Goal: Transaction & Acquisition: Purchase product/service

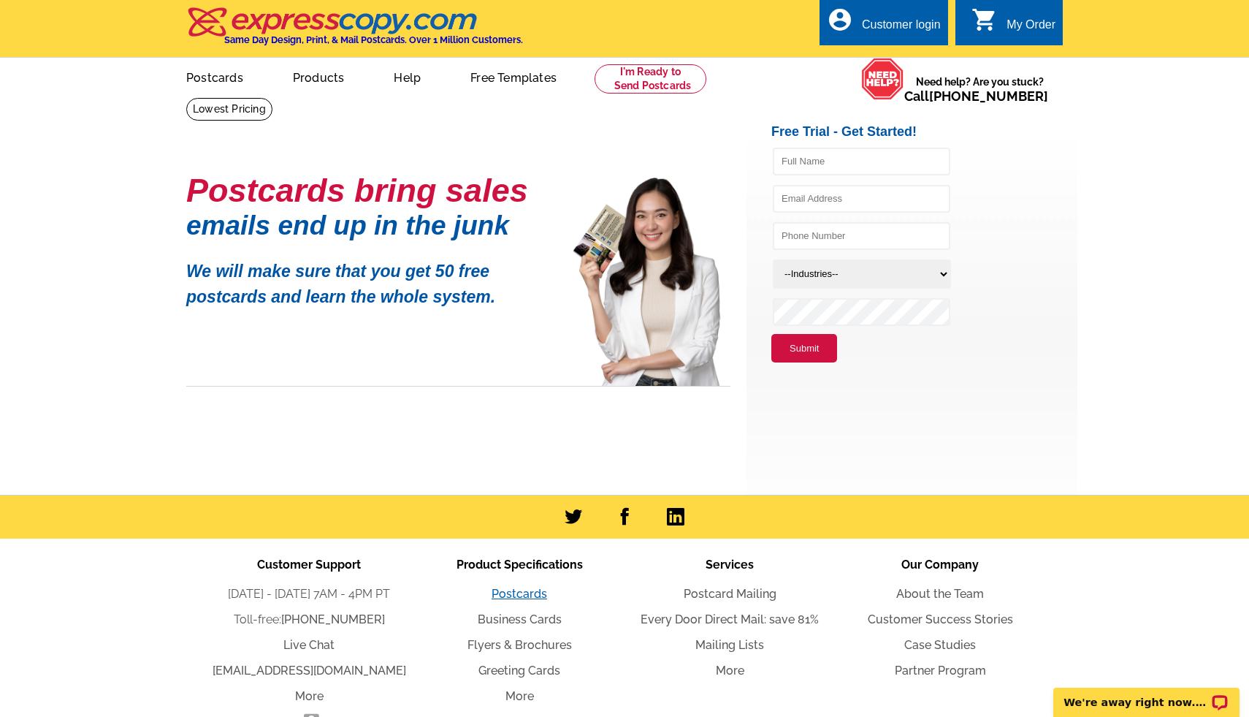
click at [518, 587] on link "Postcards" at bounding box center [520, 594] width 56 height 14
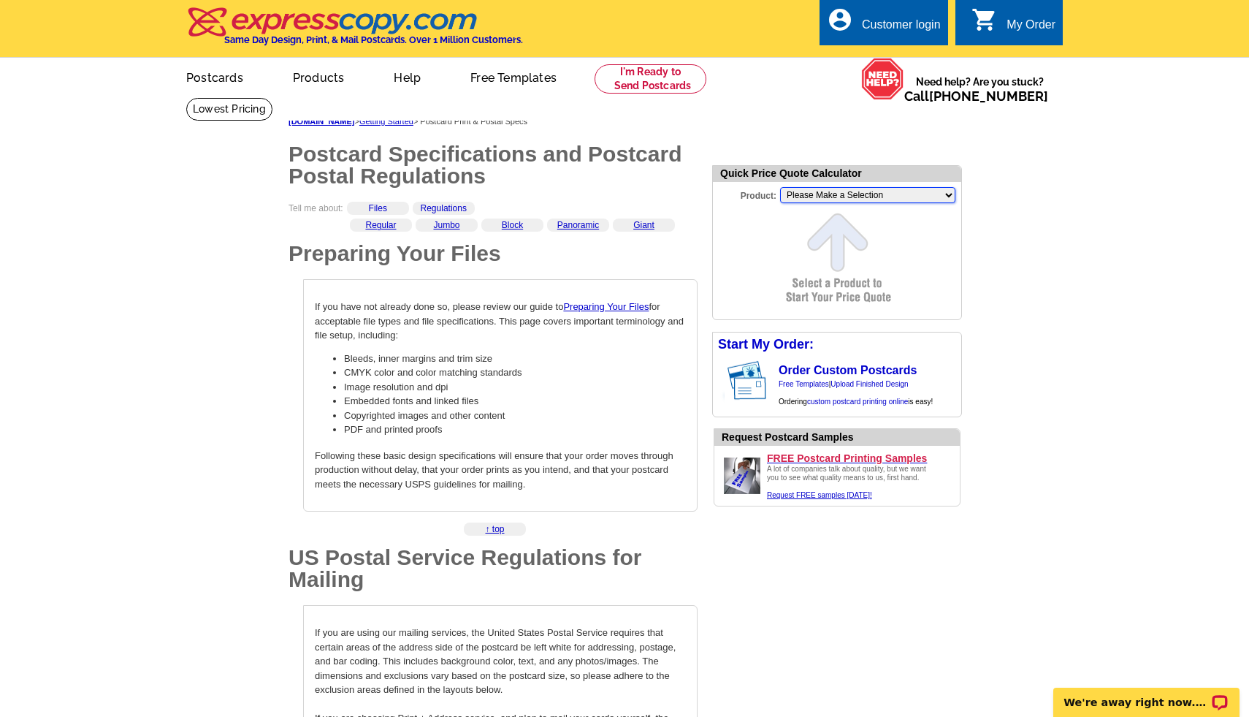
click at [945, 201] on select "Please Make a Selection Jumbo Postcard (5.5" x 8.5") Regular Postcard (4.25" x …" at bounding box center [867, 195] width 175 height 16
select select "2"
click at [780, 187] on select "Please Make a Selection Jumbo Postcard (5.5" x 8.5") Regular Postcard (4.25" x …" at bounding box center [867, 195] width 175 height 16
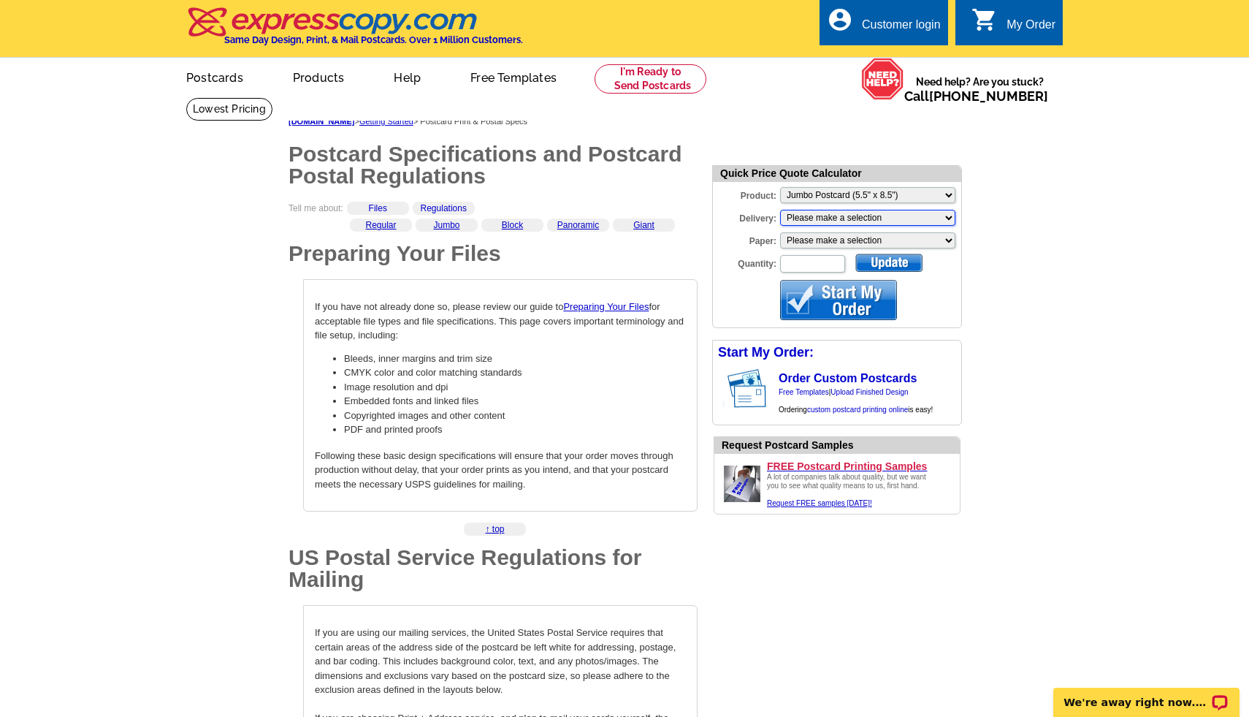
click at [845, 216] on select "Please make a selection Print + Address+USPS First Class Print-Only+Shipped To …" at bounding box center [867, 218] width 175 height 16
click at [864, 242] on select "Please make a selection Recyclable Board Magnetic Stock" at bounding box center [867, 240] width 175 height 16
select select "3"
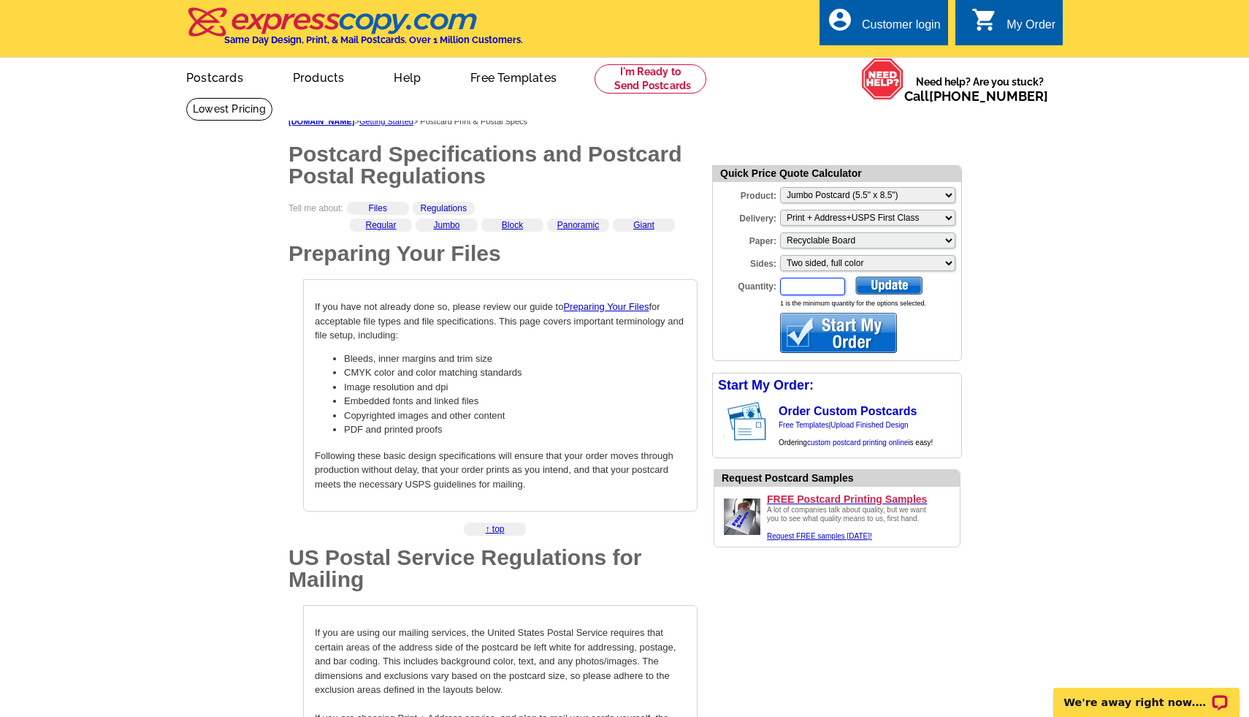
click at [813, 291] on input "Quantity:" at bounding box center [812, 287] width 65 height 18
type input "100"
click at [883, 286] on div at bounding box center [889, 285] width 67 height 18
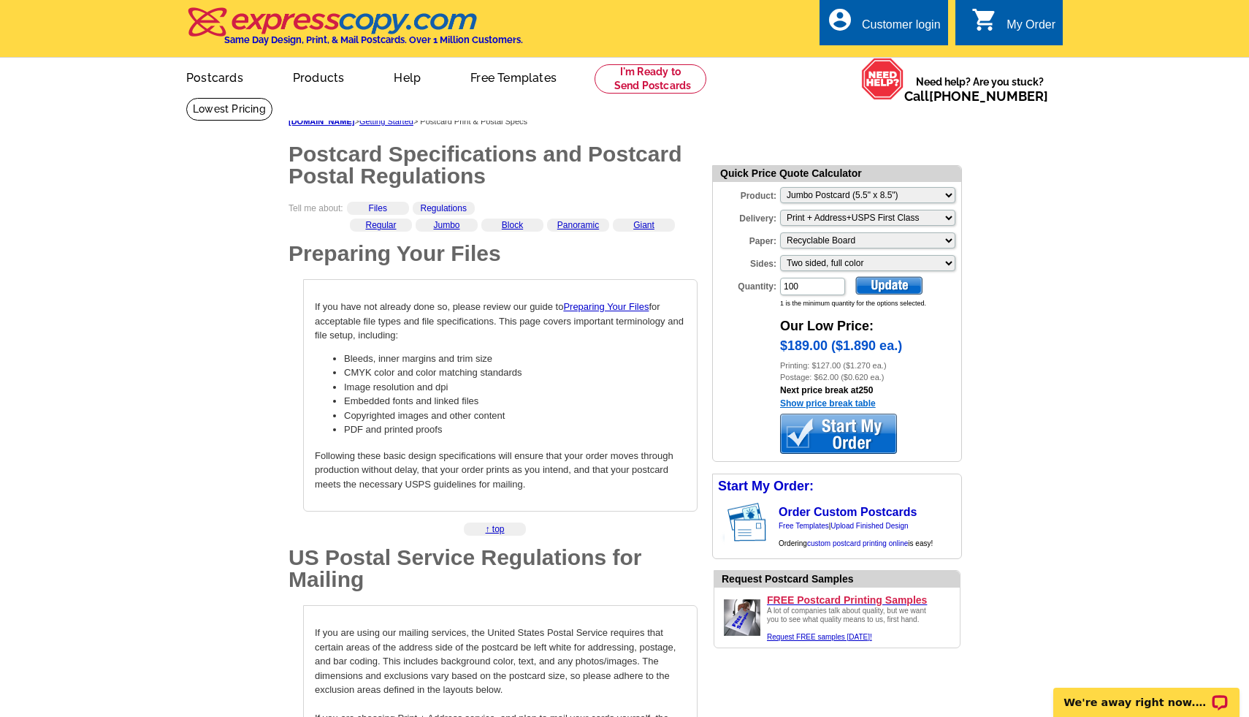
click at [843, 403] on link "Show price break table" at bounding box center [828, 403] width 96 height 10
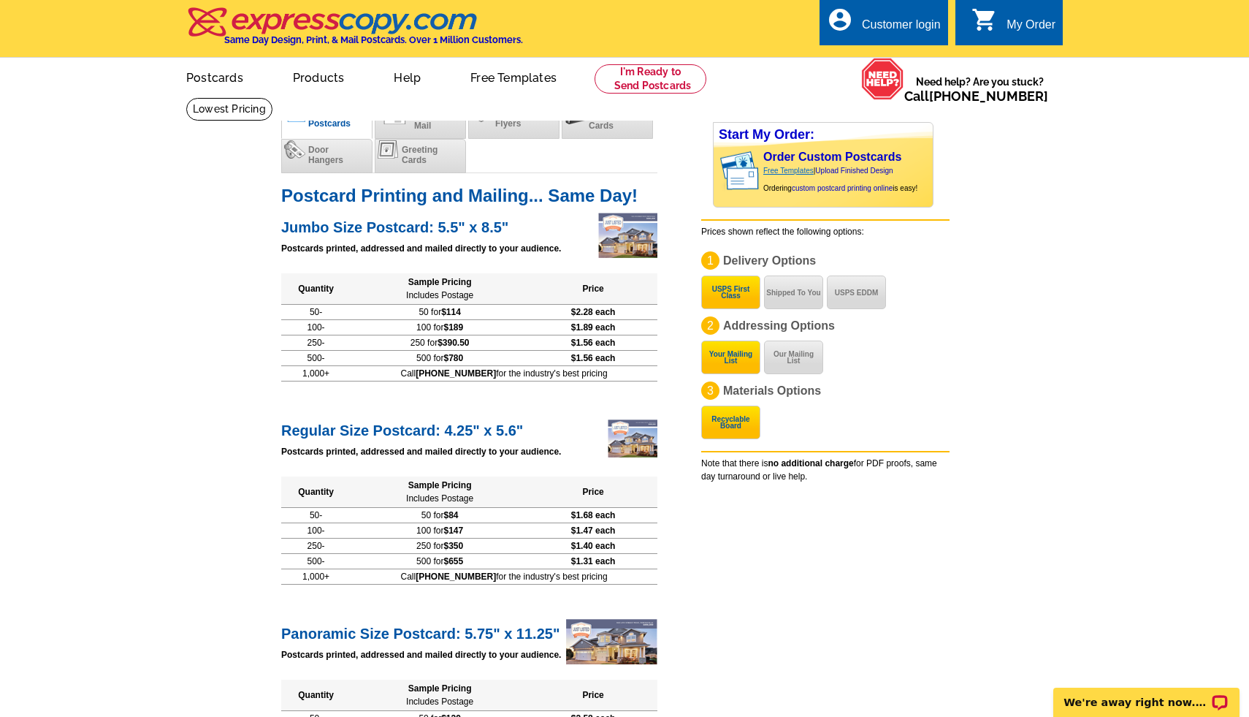
click at [785, 168] on link "Free Templates" at bounding box center [789, 171] width 50 height 8
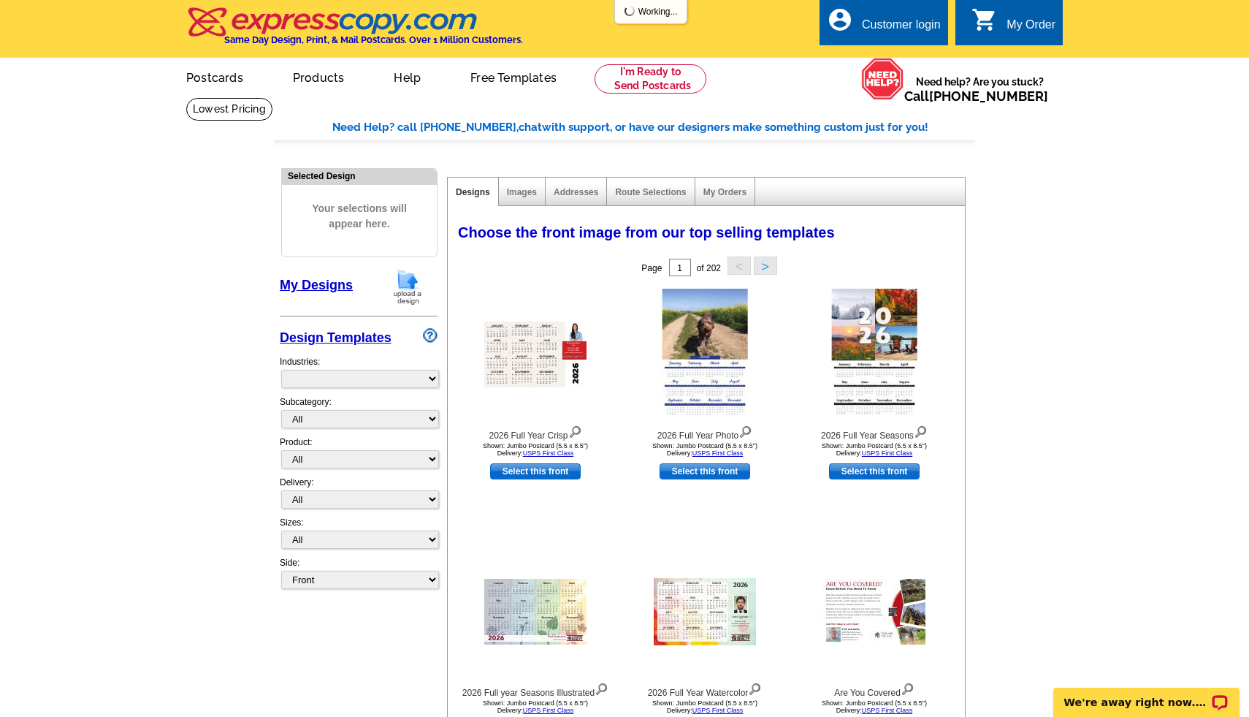
select select "971"
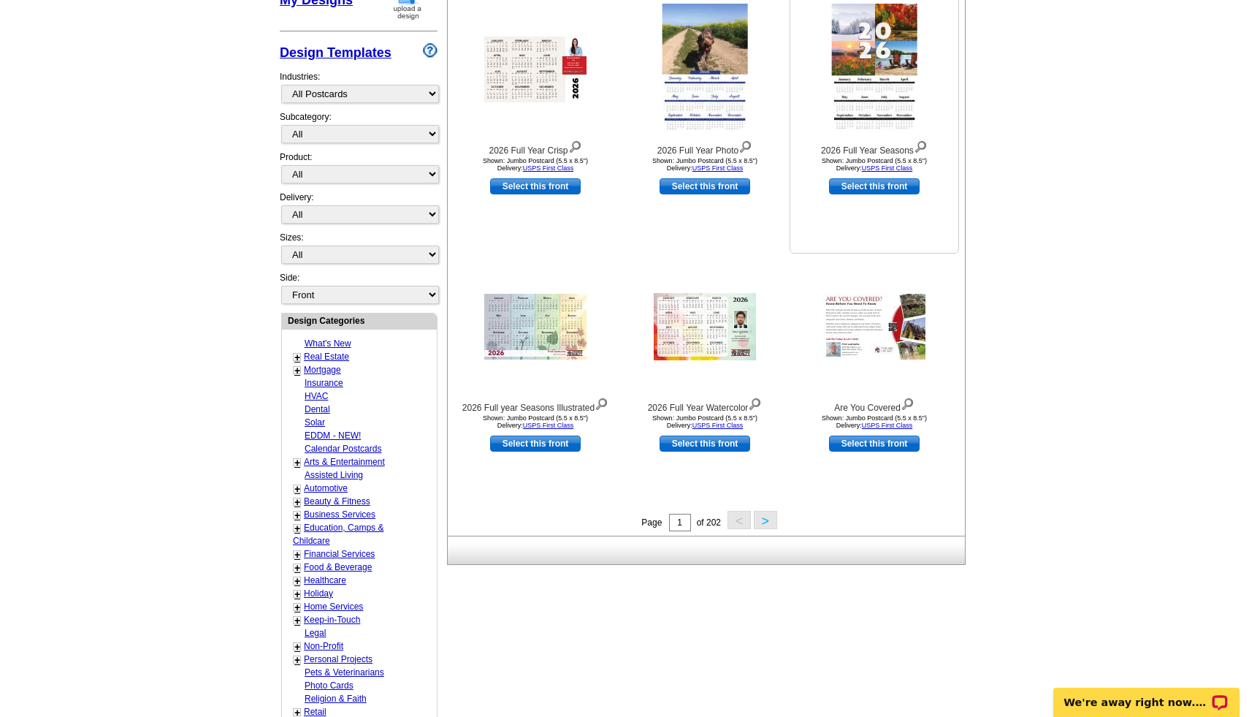
scroll to position [273, 0]
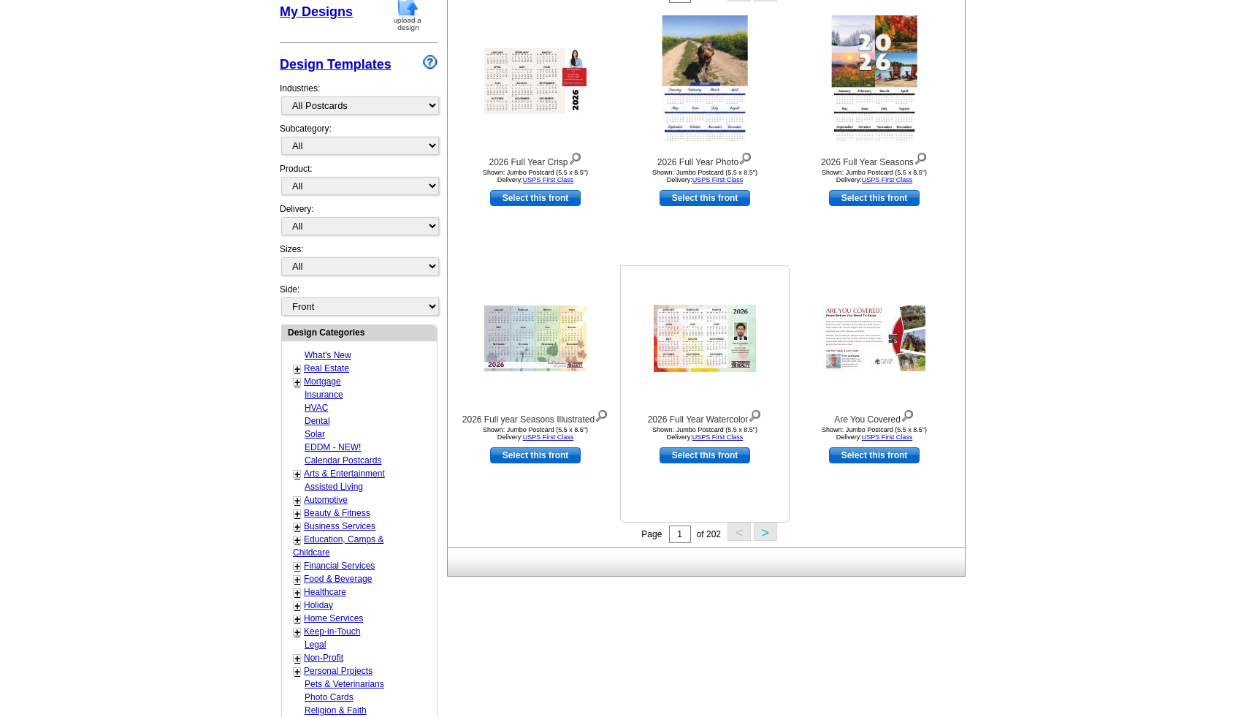
click at [713, 454] on link "Select this front" at bounding box center [705, 455] width 91 height 16
select select "2"
select select "back"
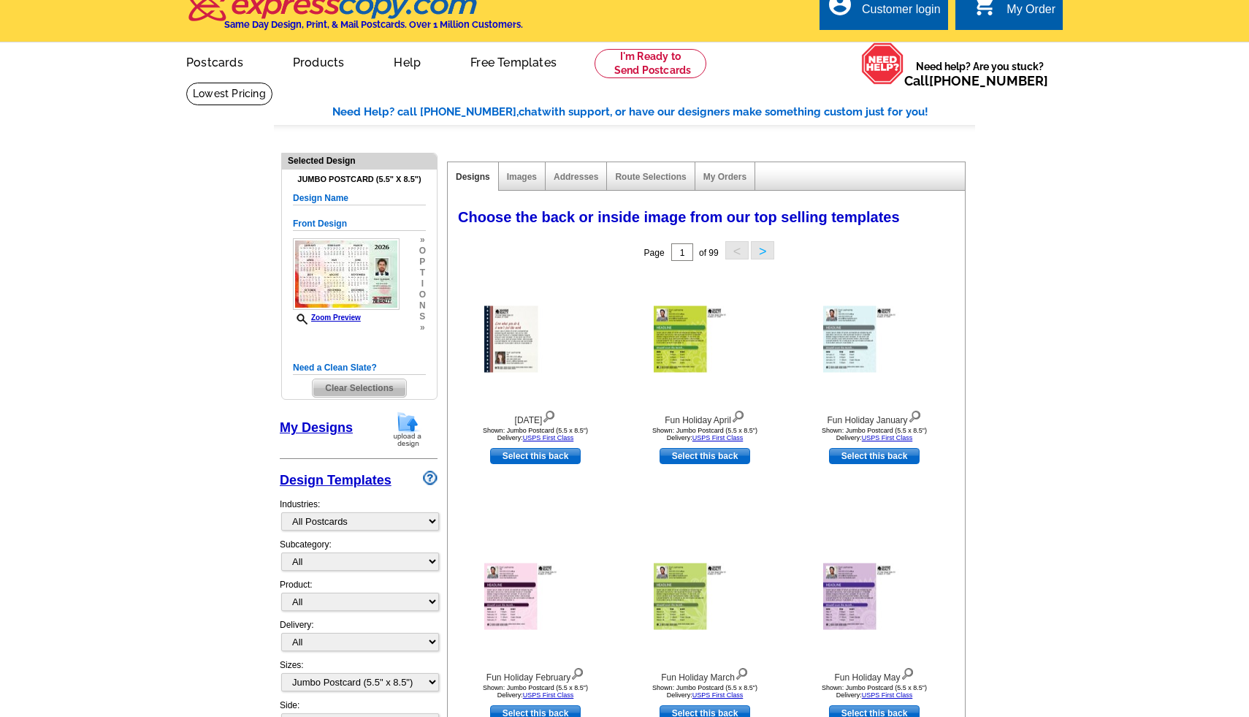
scroll to position [0, 0]
